Goal: Task Accomplishment & Management: Manage account settings

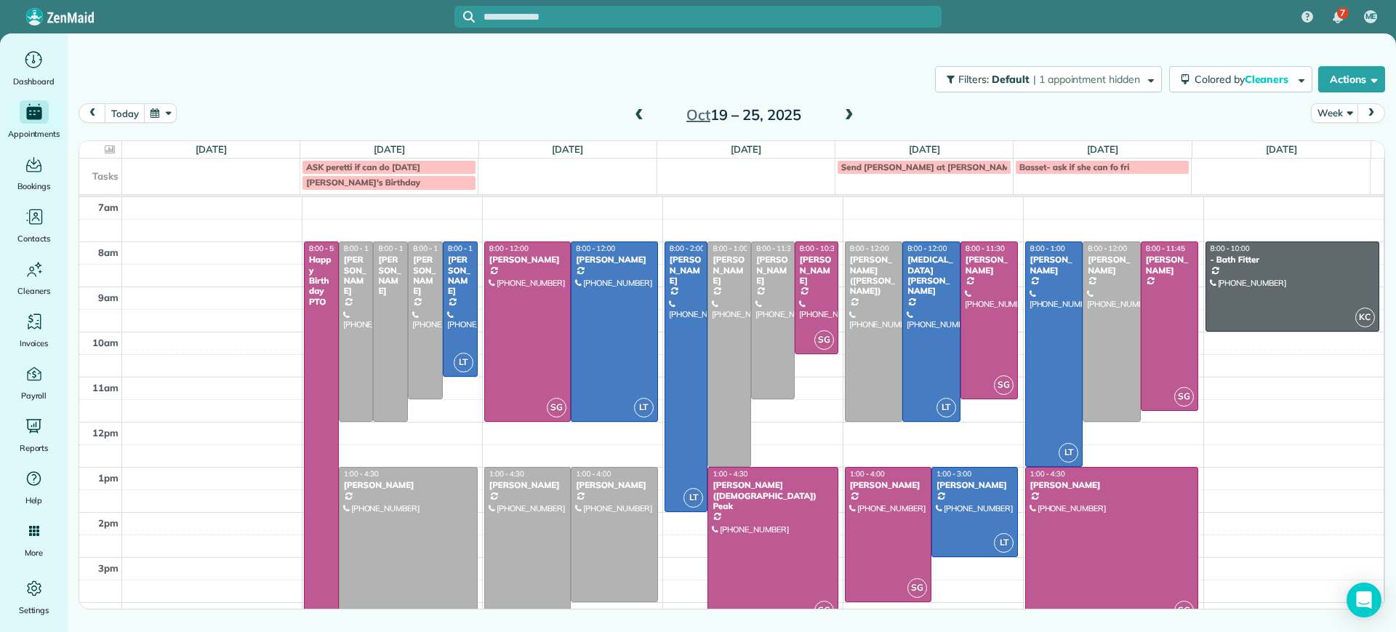
drag, startPoint x: 656, startPoint y: 89, endPoint x: 664, endPoint y: 126, distance: 38.1
click at [656, 89] on div "Filters: Default | 1 appointment hidden Colored by Cleaners Color by Cleaner Co…" at bounding box center [732, 79] width 1328 height 48
click at [644, 114] on span at bounding box center [639, 115] width 16 height 13
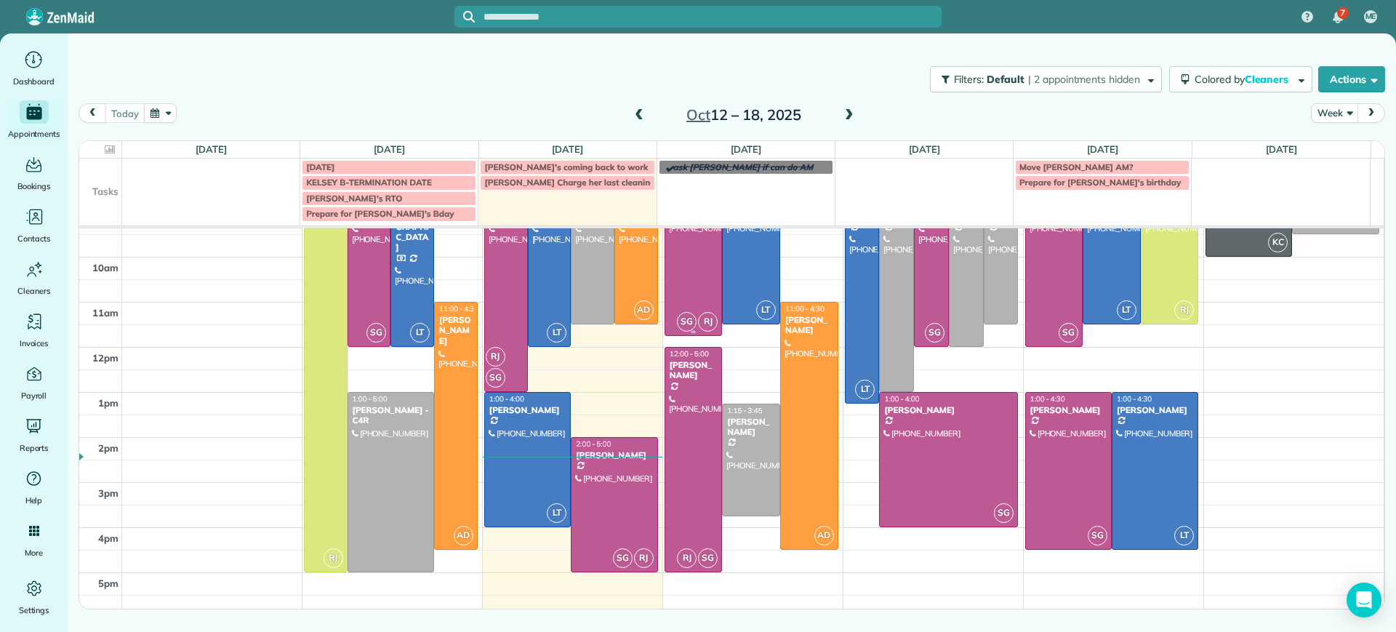
scroll to position [107, 0]
click at [603, 512] on div at bounding box center [613, 504] width 85 height 134
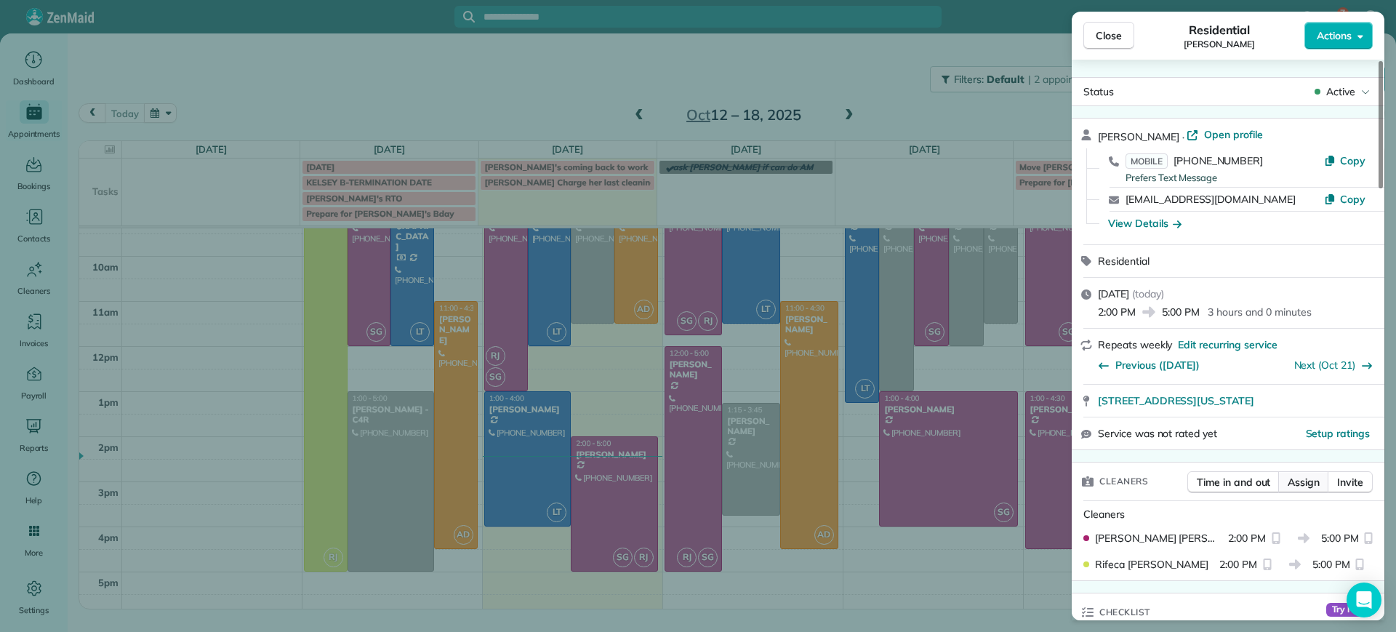
click at [1302, 489] on button "Assign" at bounding box center [1303, 482] width 51 height 22
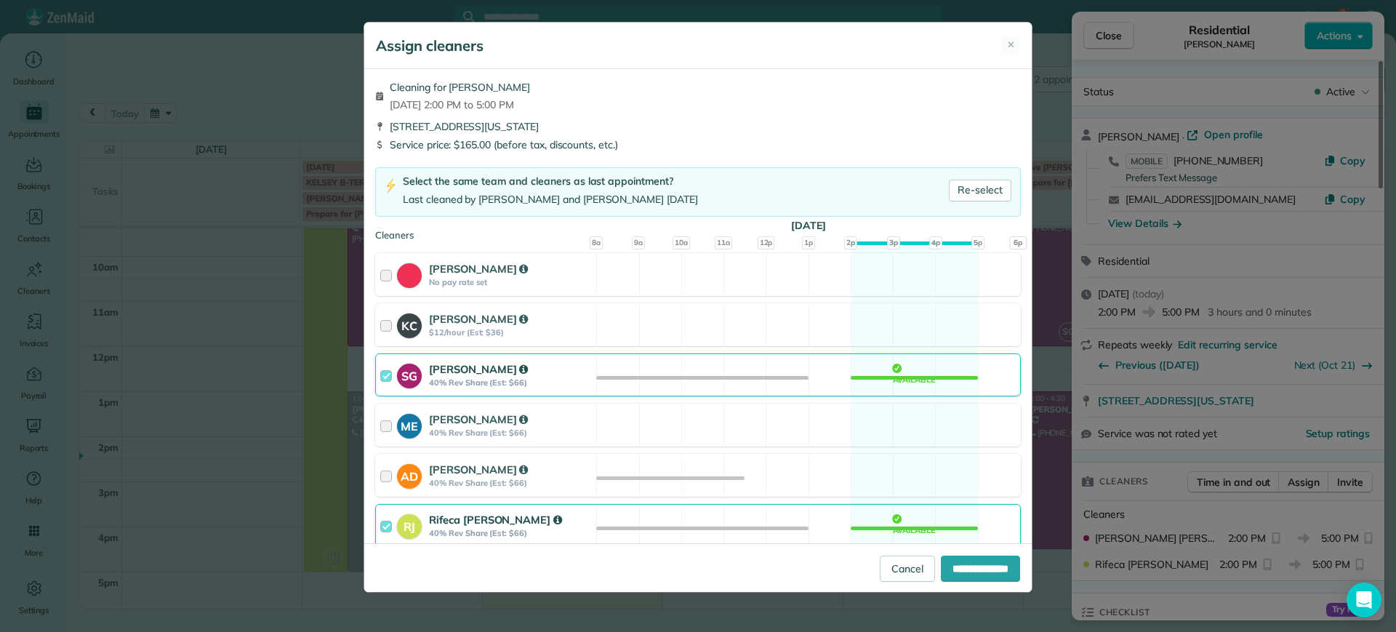
scroll to position [91, 0]
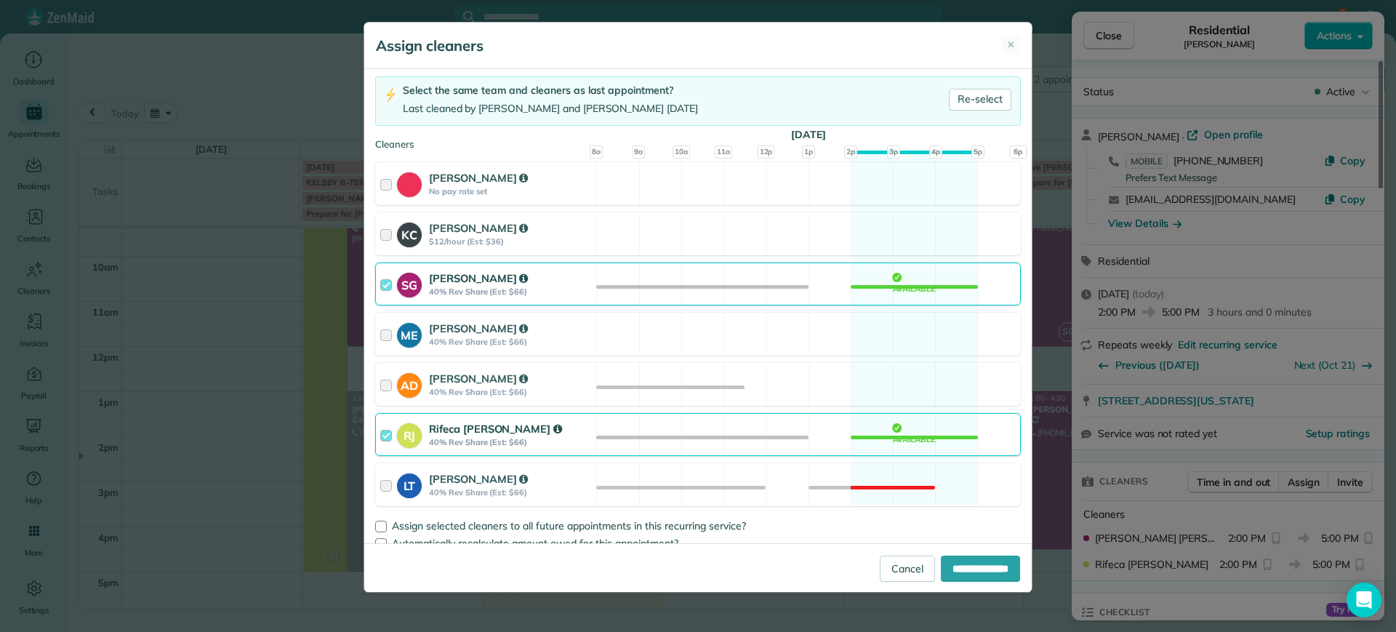
click at [917, 305] on div "SG [PERSON_NAME] 40% Rev Share (Est: $66) Available" at bounding box center [698, 283] width 646 height 43
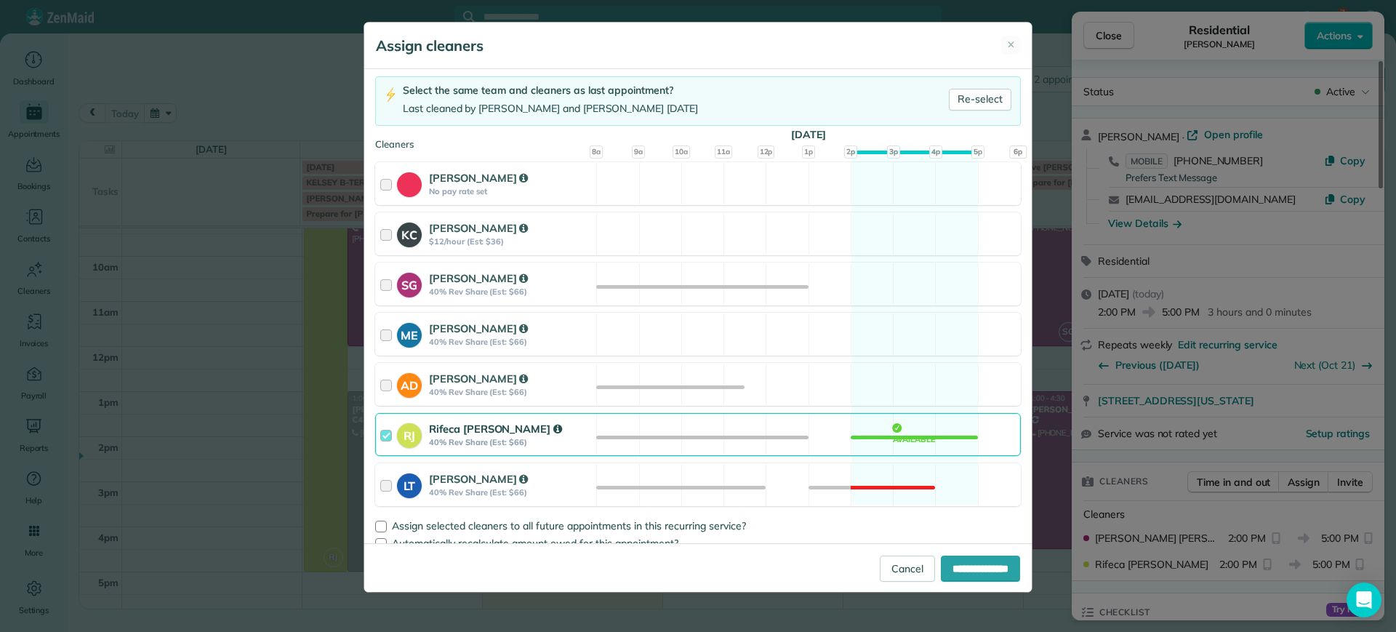
click at [920, 439] on div "RJ Rifeca [PERSON_NAME] 40% Rev Share (Est: $66) Available" at bounding box center [698, 434] width 646 height 43
click at [984, 573] on input "**********" at bounding box center [980, 568] width 79 height 26
type input "**********"
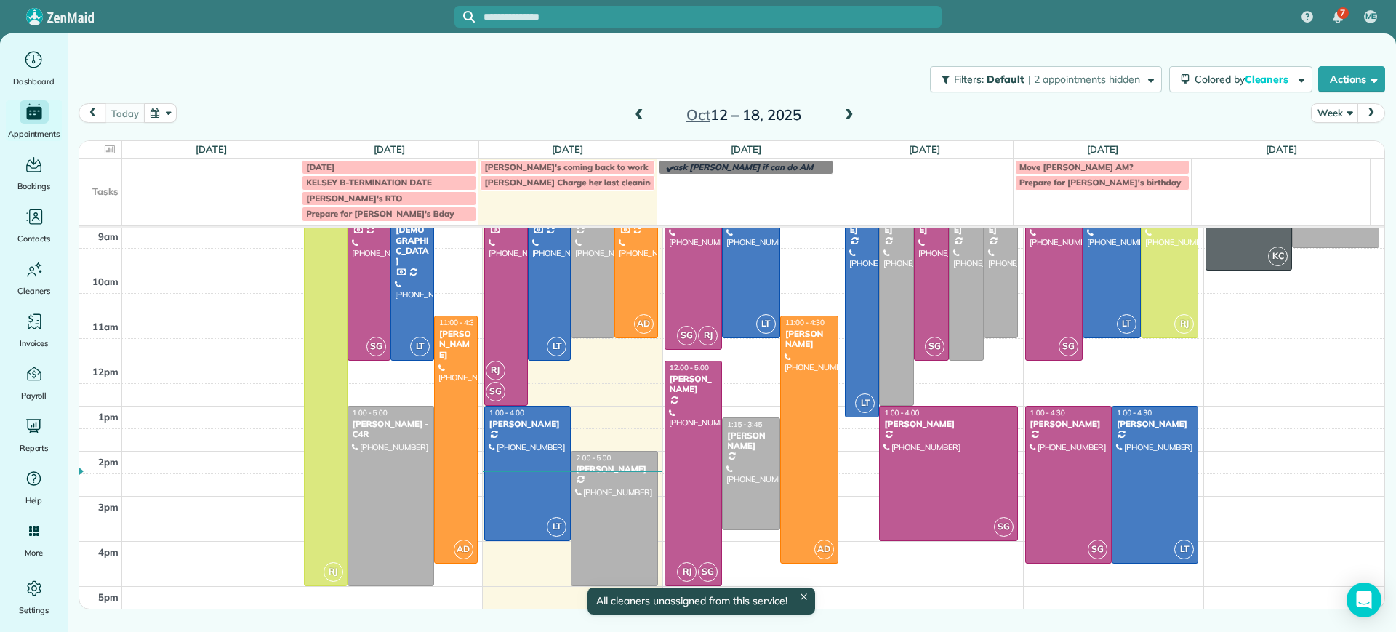
scroll to position [92, 0]
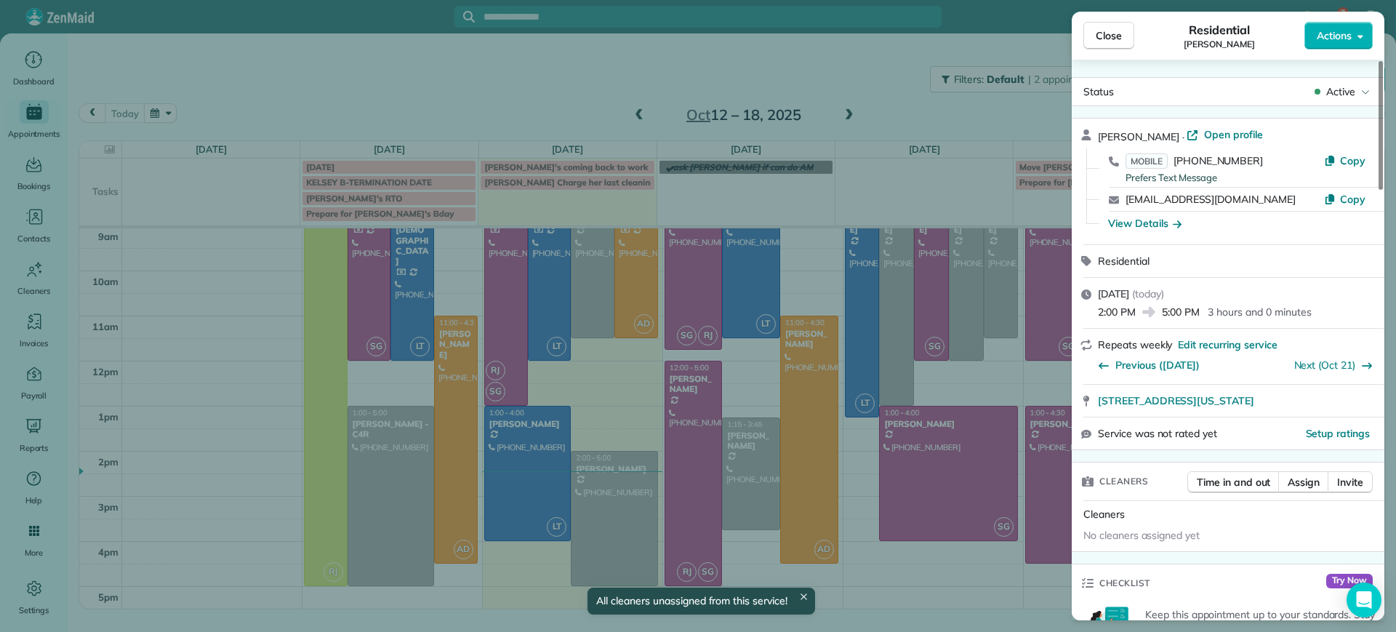
click at [623, 413] on div "Close Residential [PERSON_NAME] Actions Status Active [PERSON_NAME] · Open prof…" at bounding box center [698, 316] width 1396 height 632
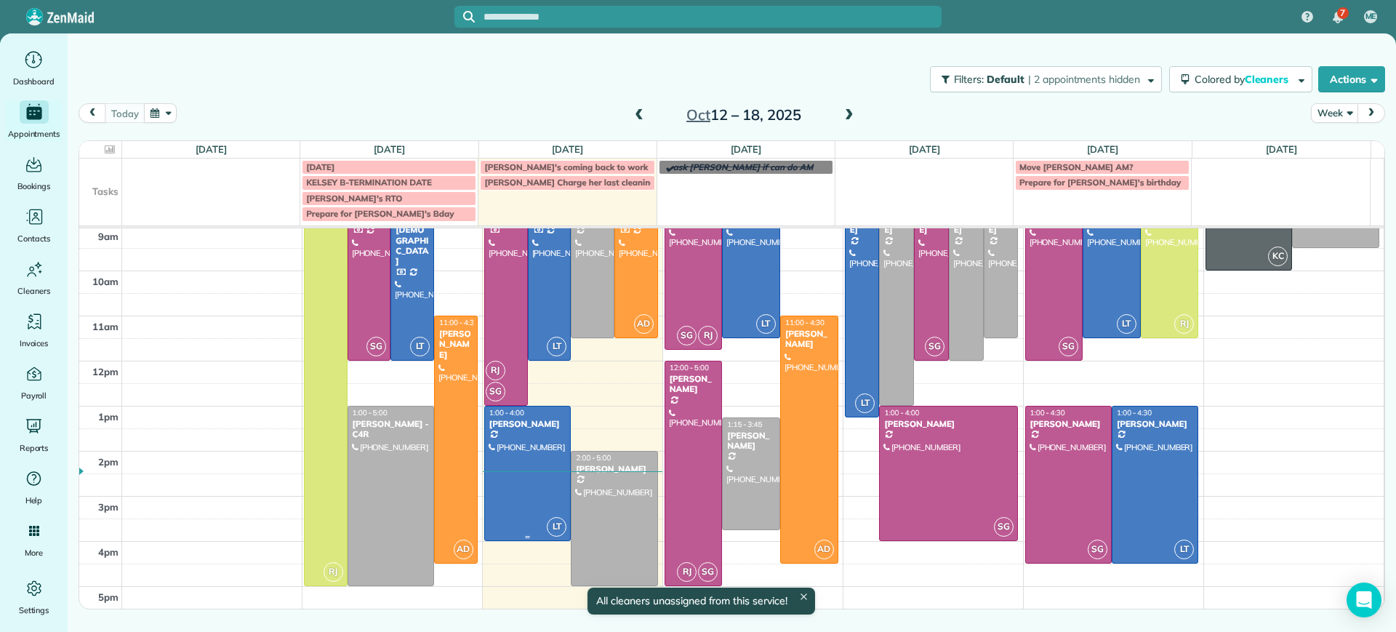
click at [543, 453] on div at bounding box center [527, 473] width 85 height 134
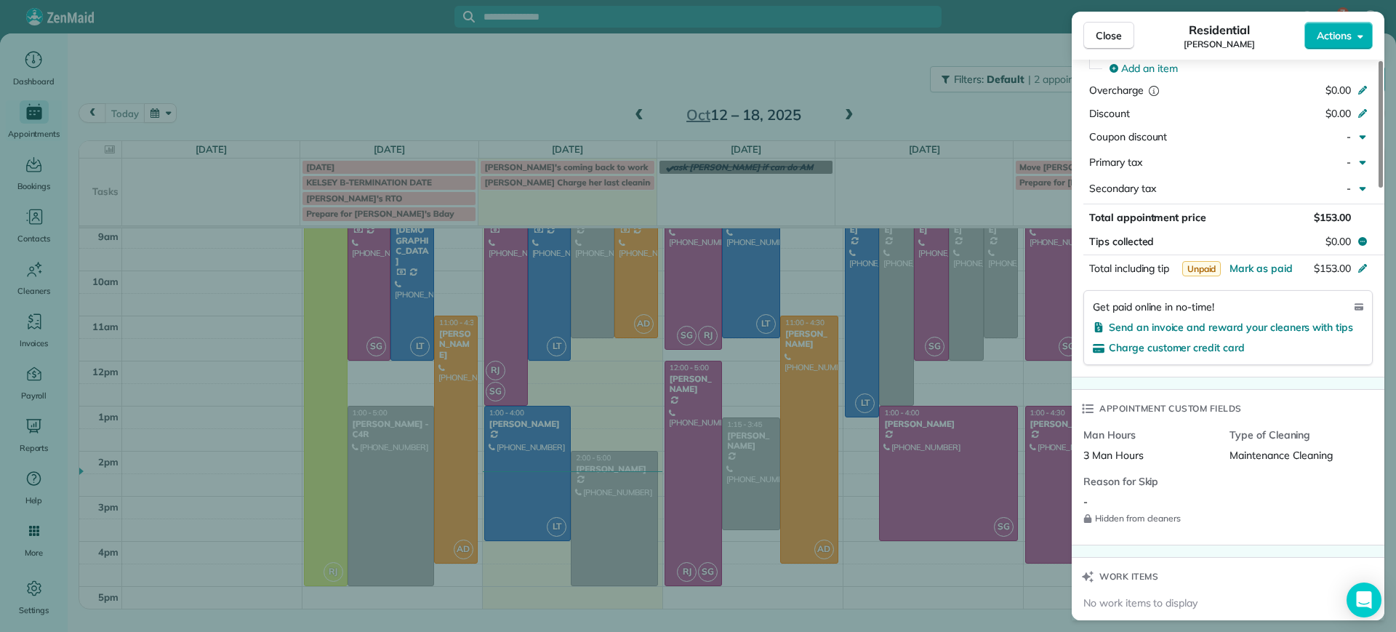
scroll to position [635, 0]
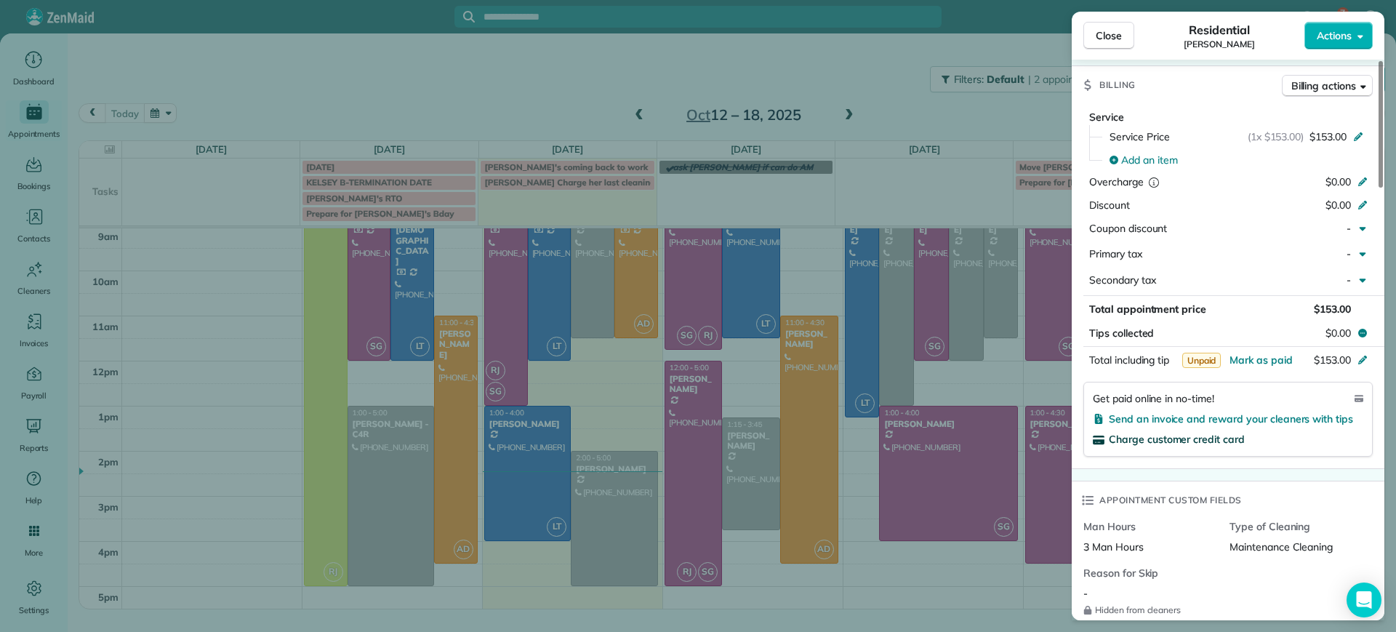
click at [1151, 441] on span "Charge customer credit card" at bounding box center [1177, 439] width 136 height 13
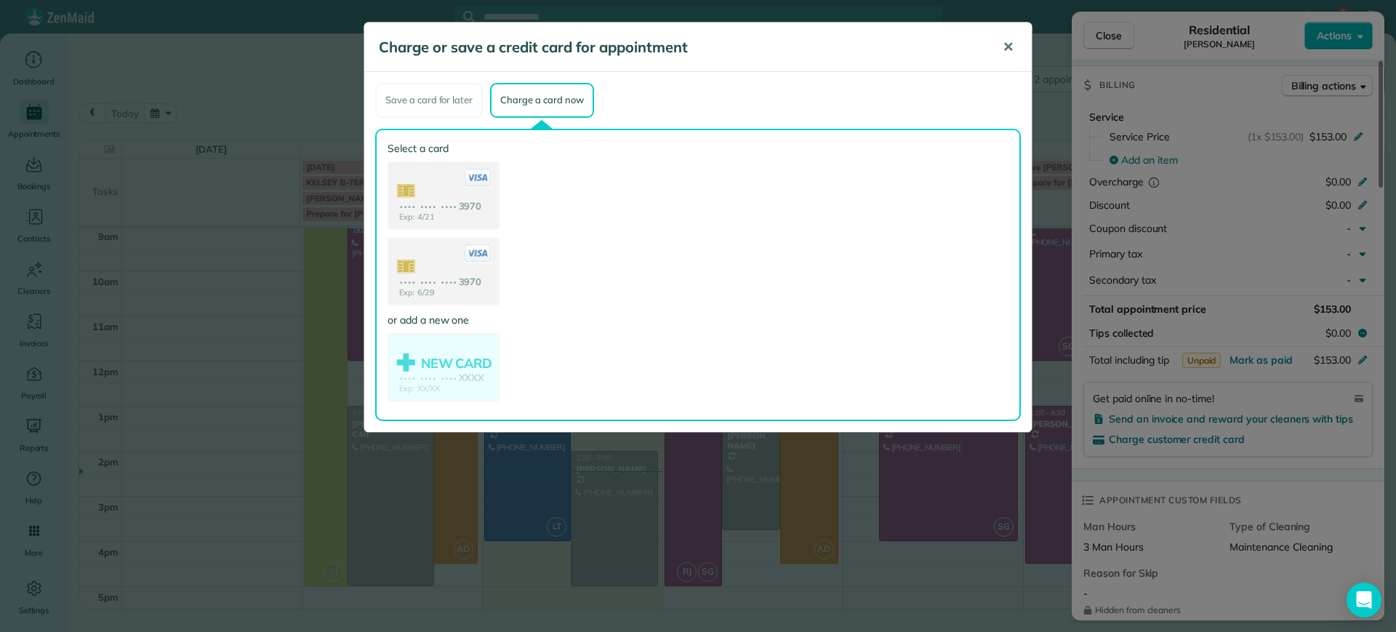
click at [1008, 34] on button "✕" at bounding box center [1008, 47] width 33 height 35
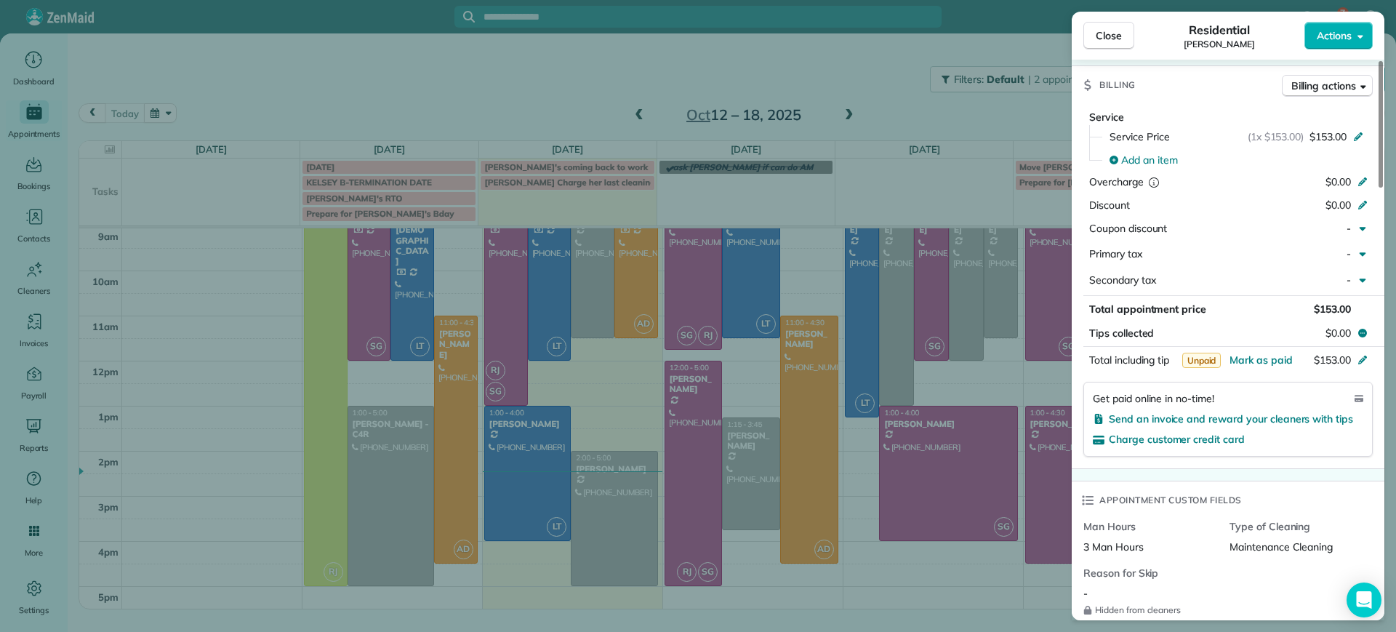
click at [42, 223] on div "Close Residential [PERSON_NAME] Actions Status Active [PERSON_NAME] · Open prof…" at bounding box center [698, 316] width 1396 height 632
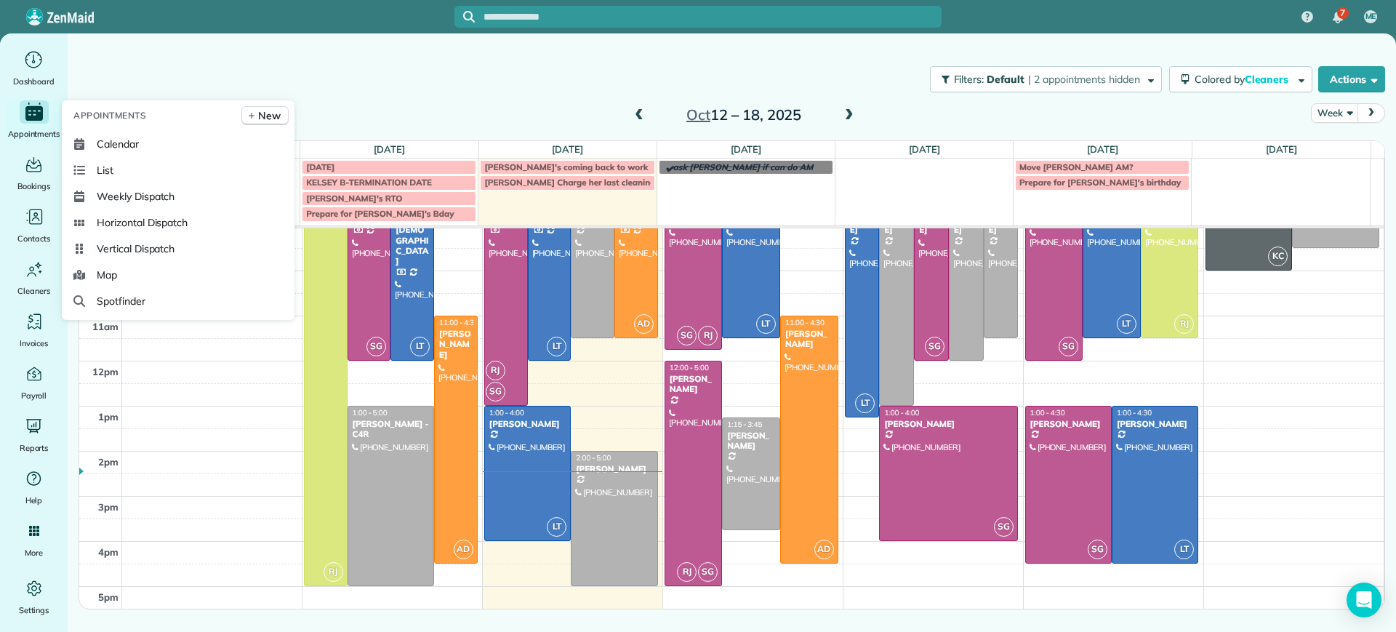
click at [27, 133] on span "Appointments" at bounding box center [34, 133] width 52 height 15
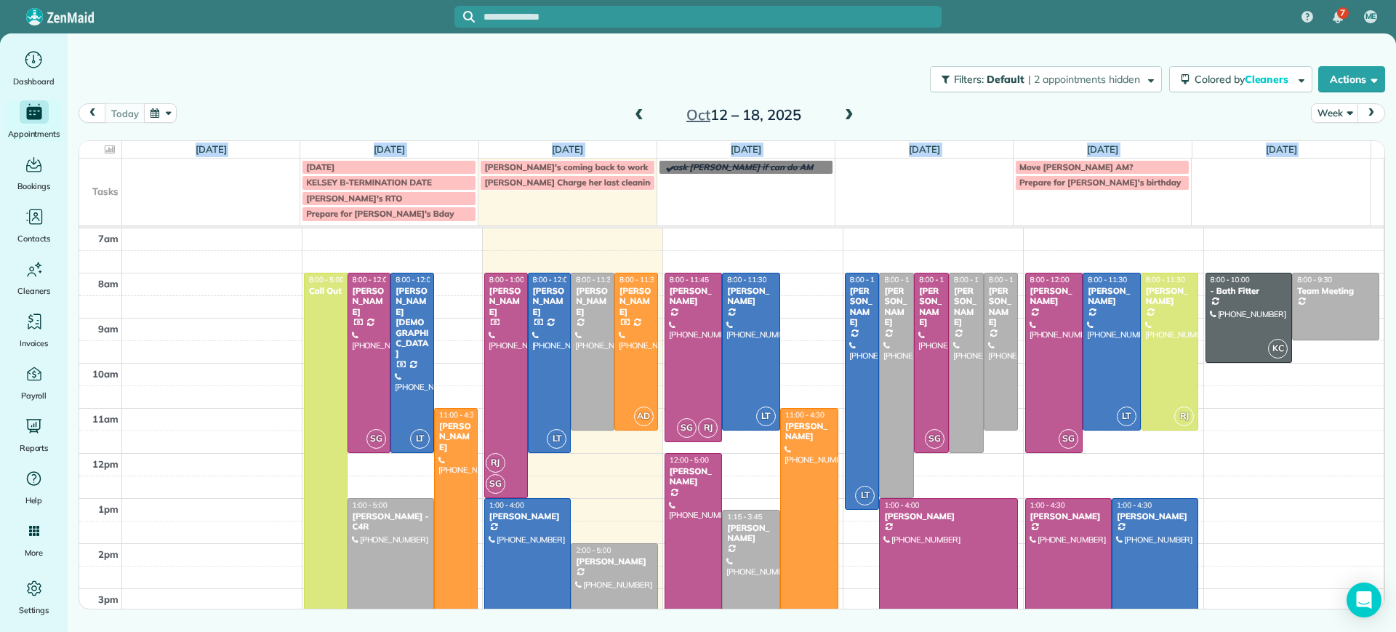
drag, startPoint x: 54, startPoint y: 154, endPoint x: 216, endPoint y: 80, distance: 178.3
drag, startPoint x: 250, startPoint y: 68, endPoint x: 44, endPoint y: 77, distance: 206.6
click at [247, 68] on div "Filters: Default | 2 appointments hidden Colored by Cleaners Color by Cleaner C…" at bounding box center [732, 79] width 1328 height 48
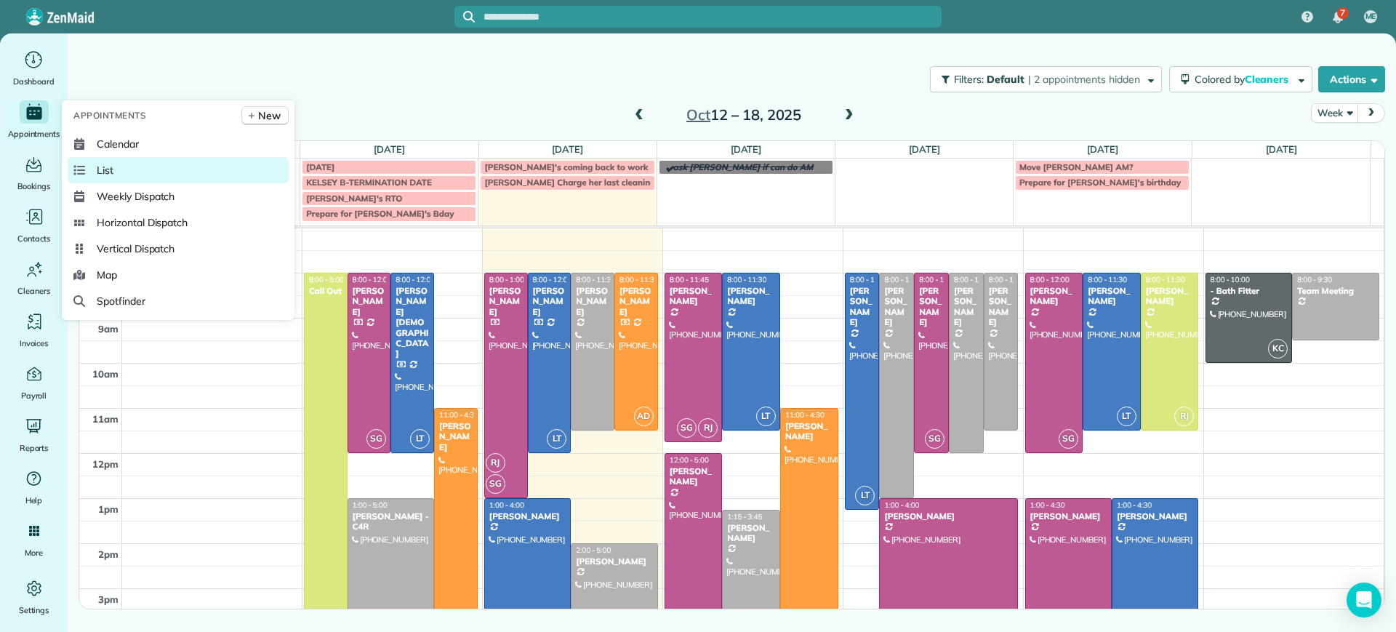
click at [100, 164] on span "List" at bounding box center [105, 170] width 17 height 15
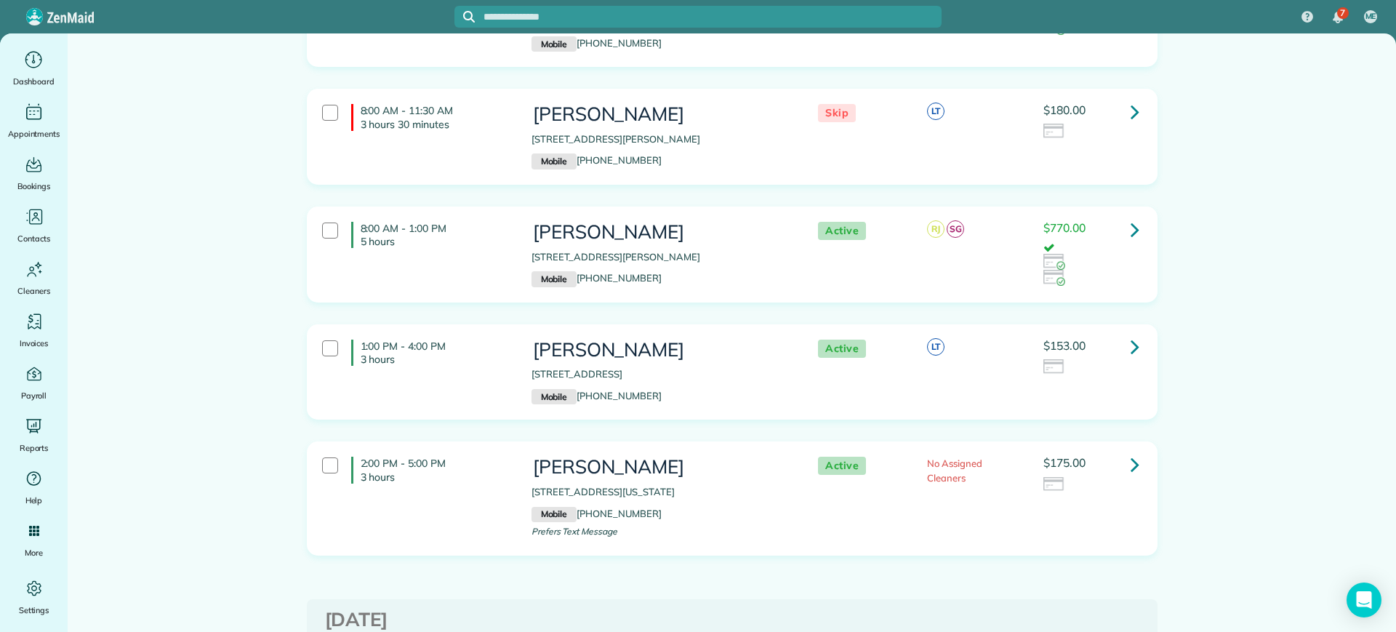
scroll to position [636, 0]
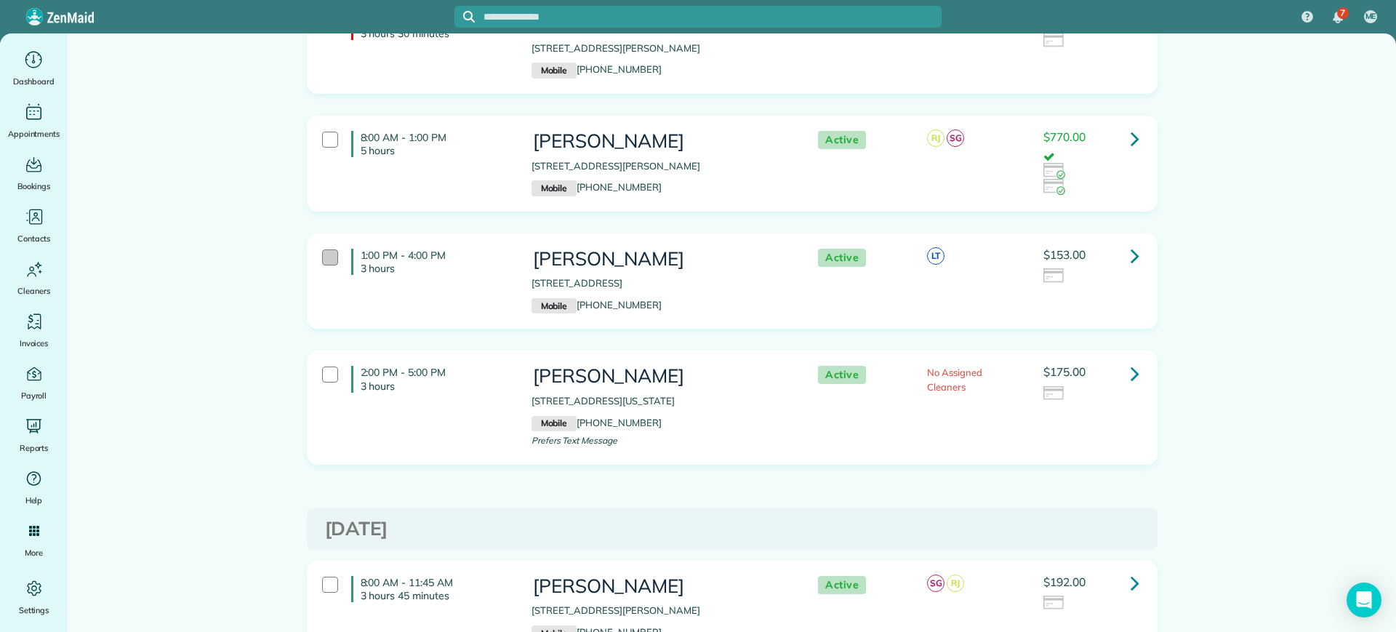
click at [327, 262] on div at bounding box center [330, 257] width 16 height 16
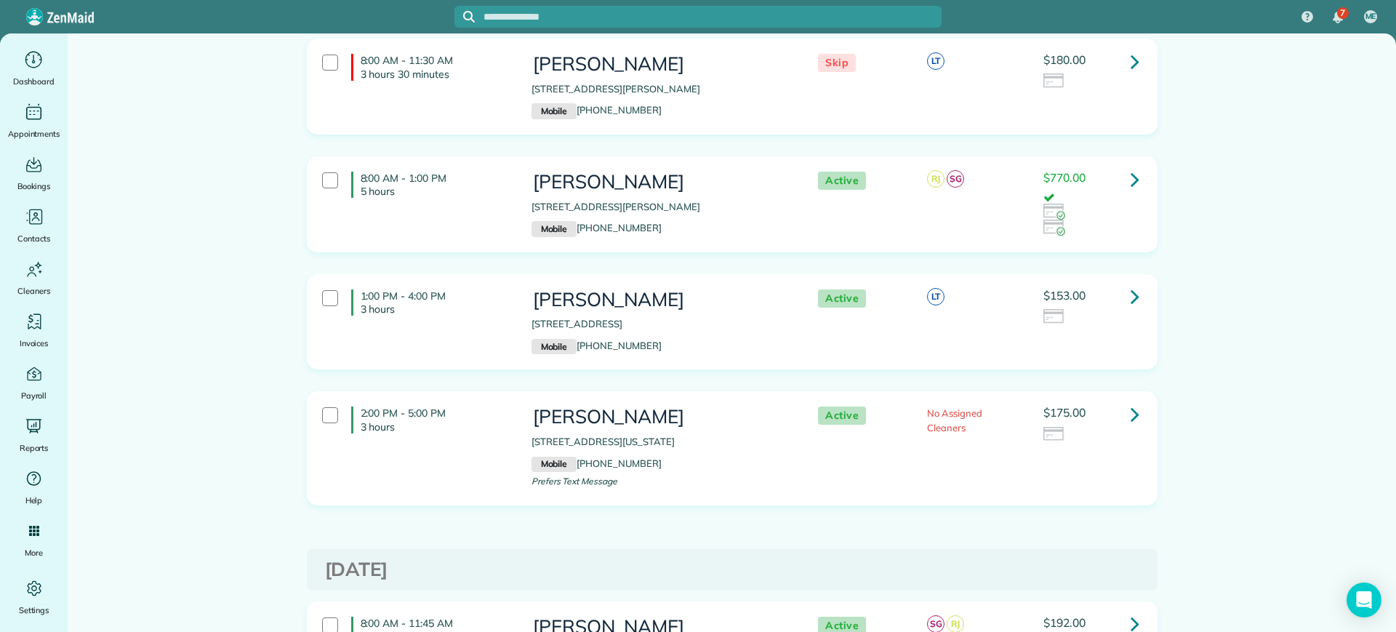
scroll to position [545, 0]
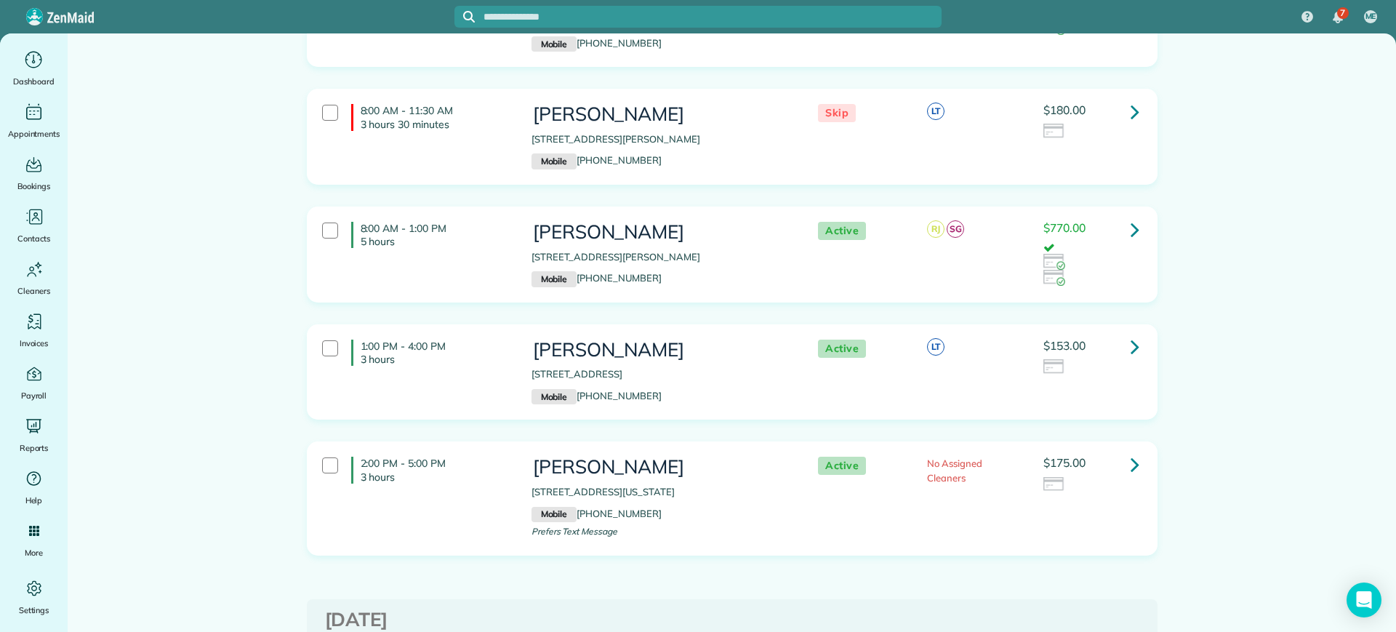
click at [1136, 347] on link at bounding box center [1134, 346] width 29 height 29
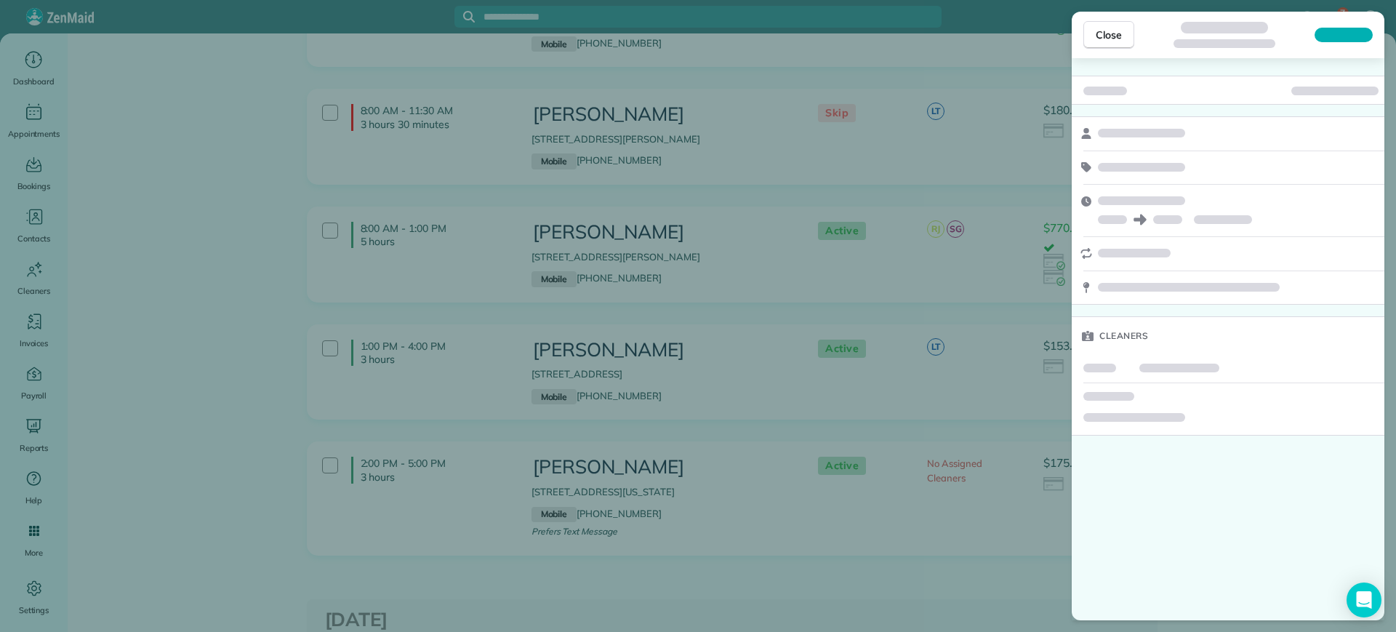
click at [1037, 168] on div "Close Cleaners" at bounding box center [698, 316] width 1396 height 632
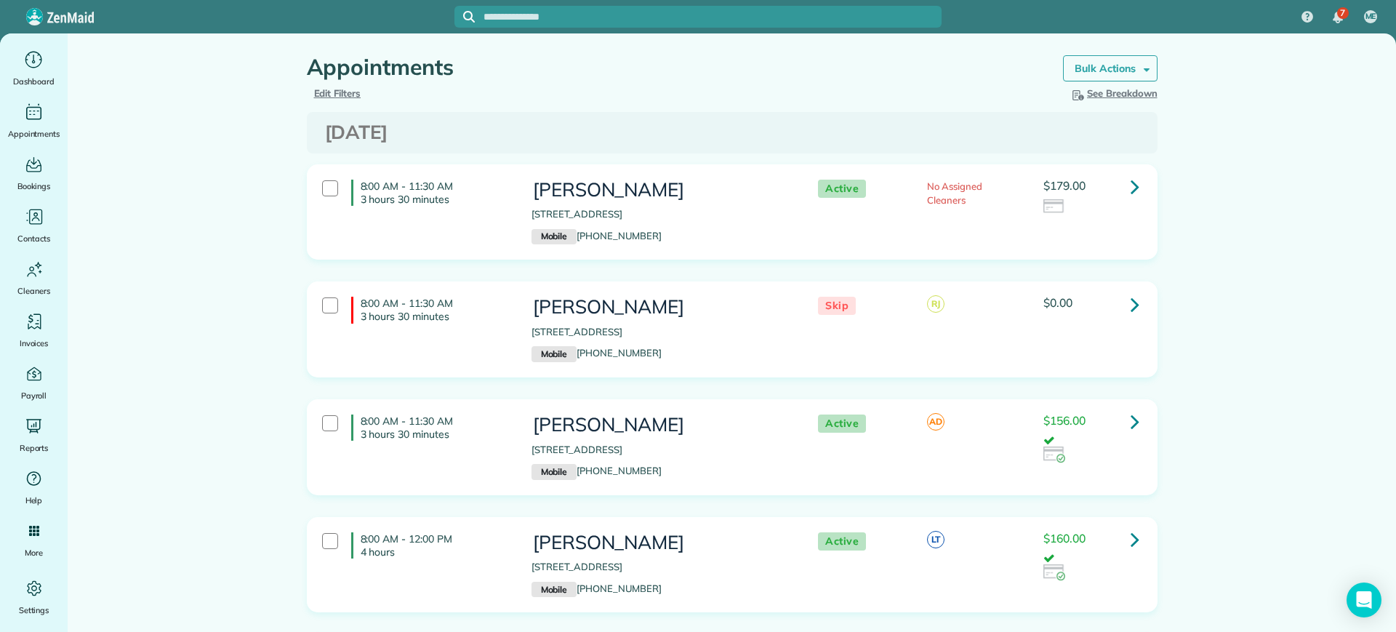
click at [1122, 60] on link "Bulk Actions" at bounding box center [1110, 68] width 95 height 26
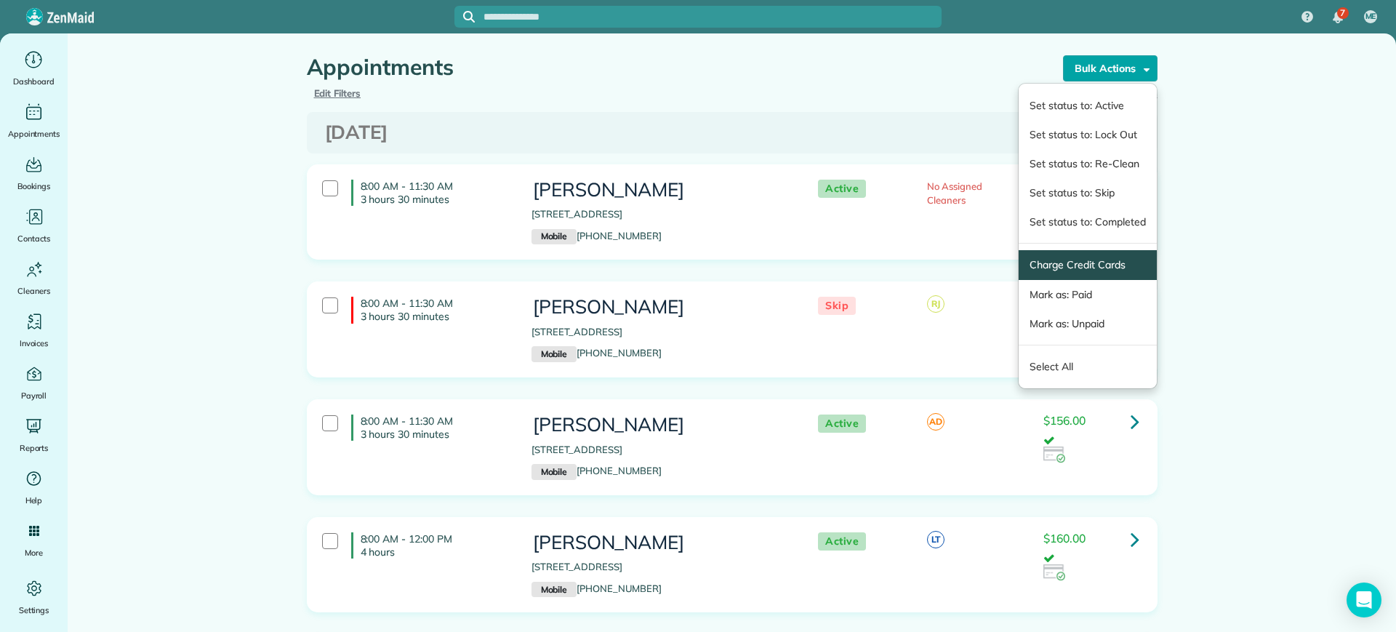
click at [1069, 258] on link "Charge Credit Cards" at bounding box center [1087, 264] width 116 height 15
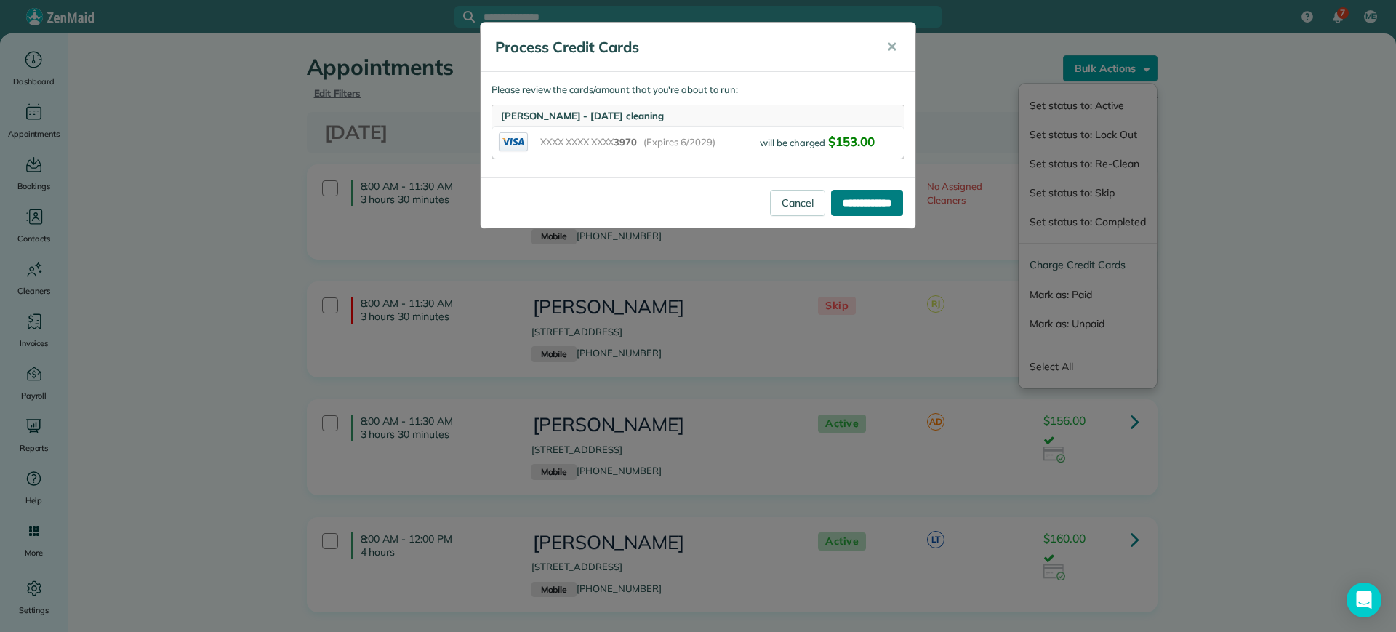
click at [849, 198] on input "**********" at bounding box center [867, 203] width 72 height 26
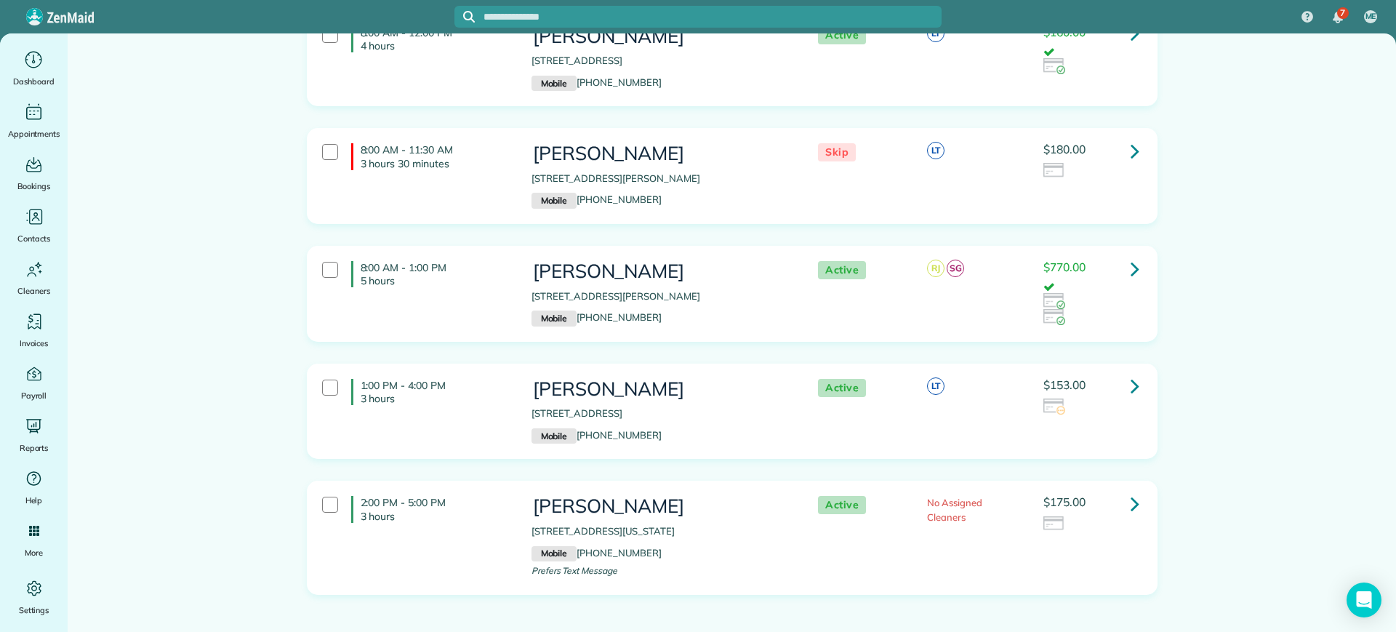
scroll to position [545, 0]
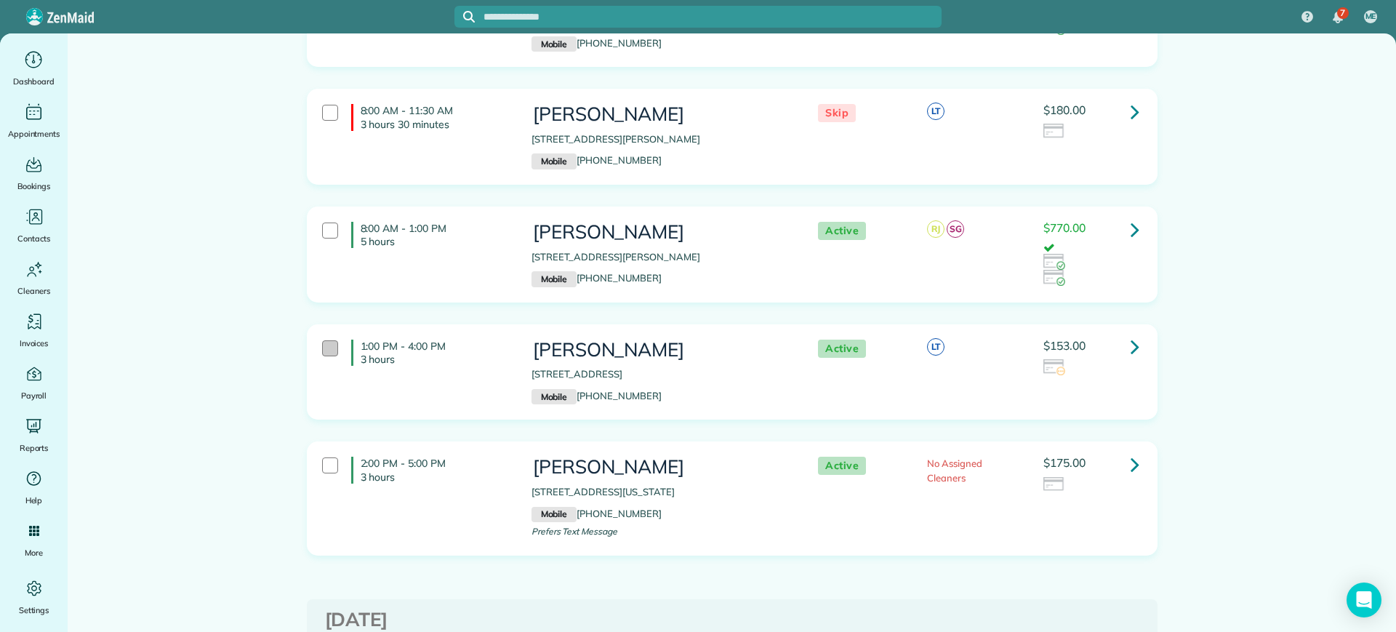
click at [323, 348] on div at bounding box center [330, 348] width 16 height 16
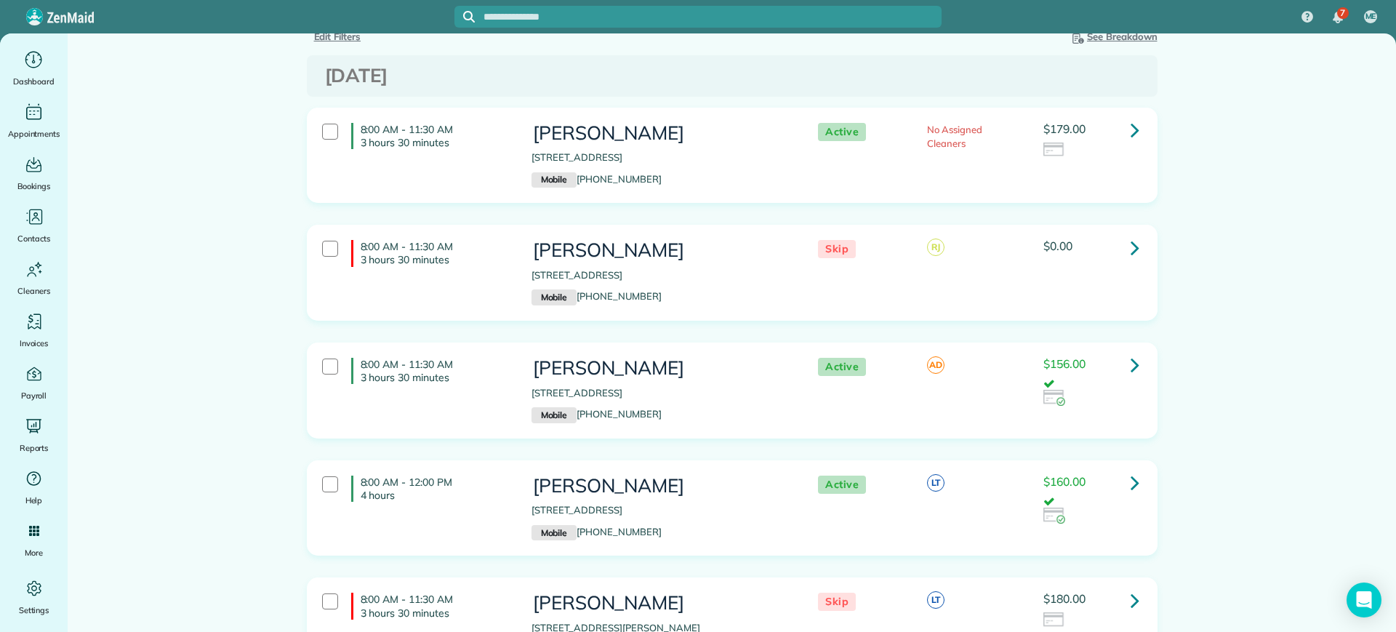
scroll to position [0, 0]
